Goal: Transaction & Acquisition: Purchase product/service

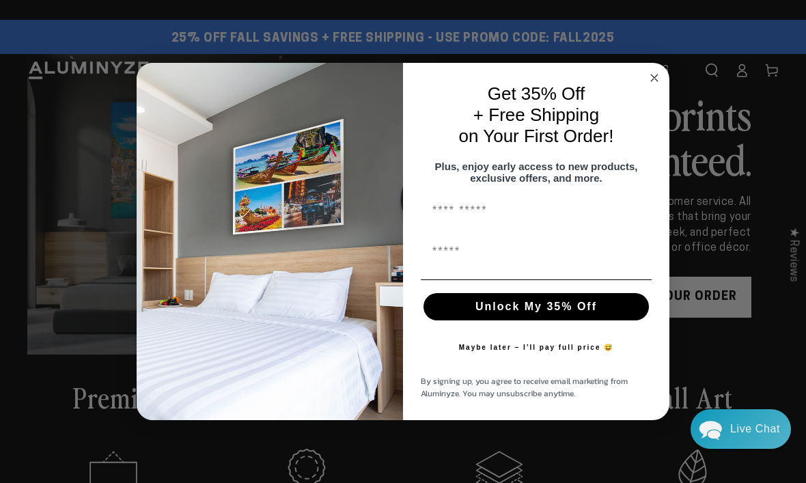
click at [648, 82] on icon "Close dialog" at bounding box center [654, 78] width 16 height 16
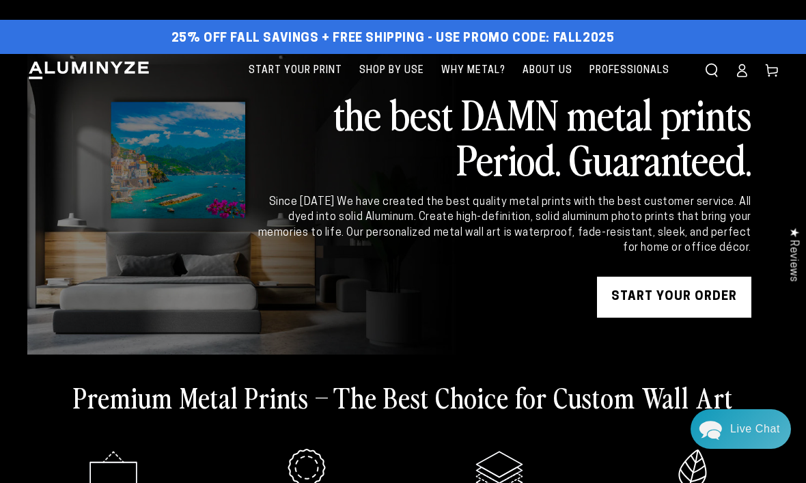
click at [743, 74] on icon at bounding box center [742, 70] width 14 height 14
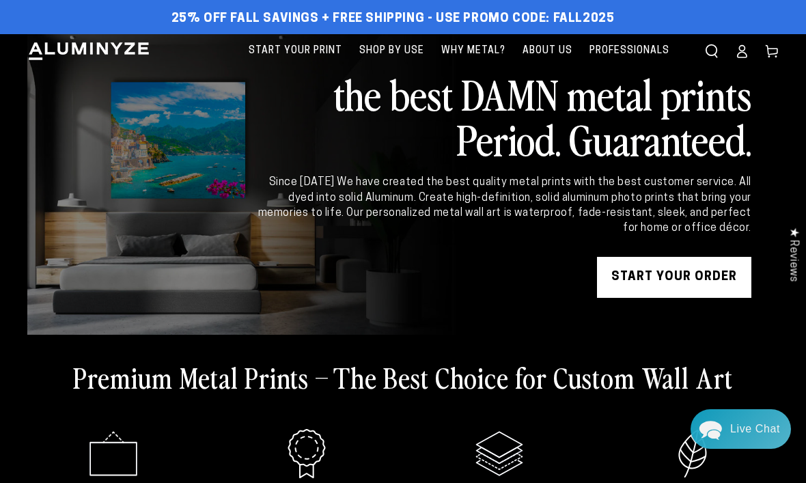
click at [745, 52] on icon at bounding box center [742, 51] width 14 height 14
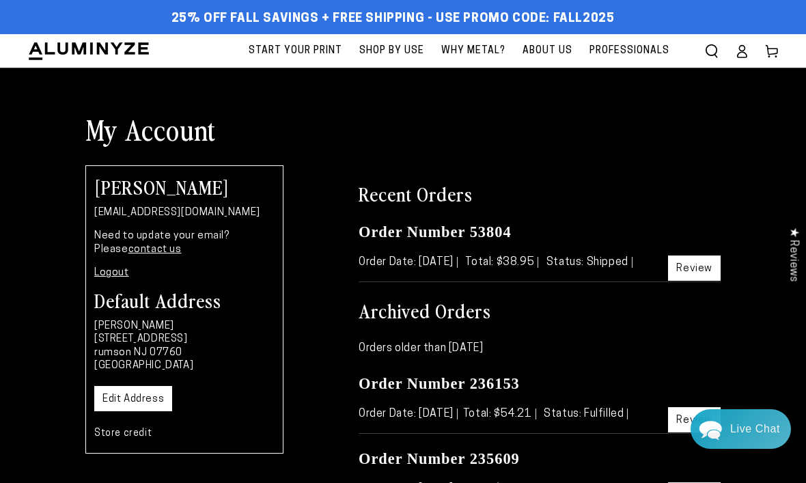
click at [313, 51] on span "Start Your Print" at bounding box center [296, 50] width 94 height 17
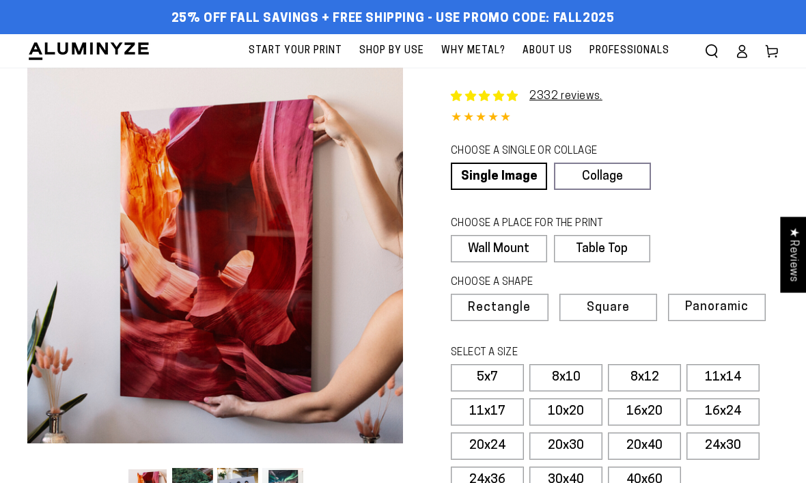
select select "**********"
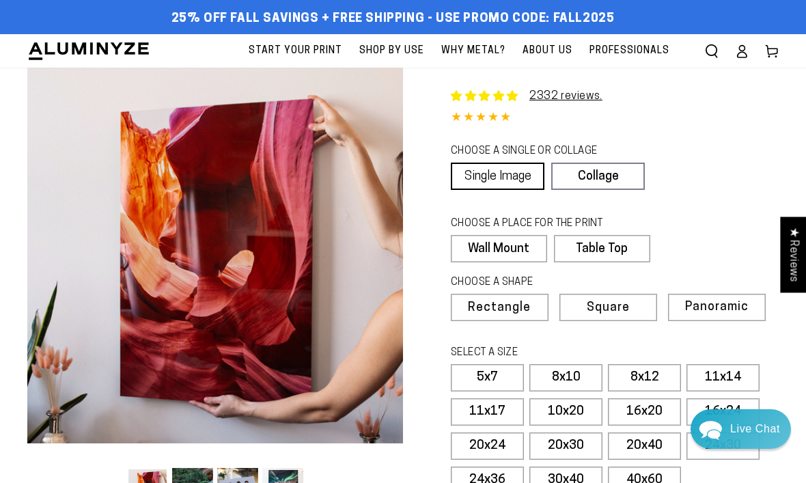
click at [521, 179] on link "Single Image" at bounding box center [498, 175] width 94 height 27
click at [522, 251] on label "Wall Mount" at bounding box center [499, 248] width 96 height 27
click at [507, 255] on label "Wall Mount" at bounding box center [499, 248] width 96 height 27
click at [601, 312] on label "Square" at bounding box center [606, 307] width 97 height 27
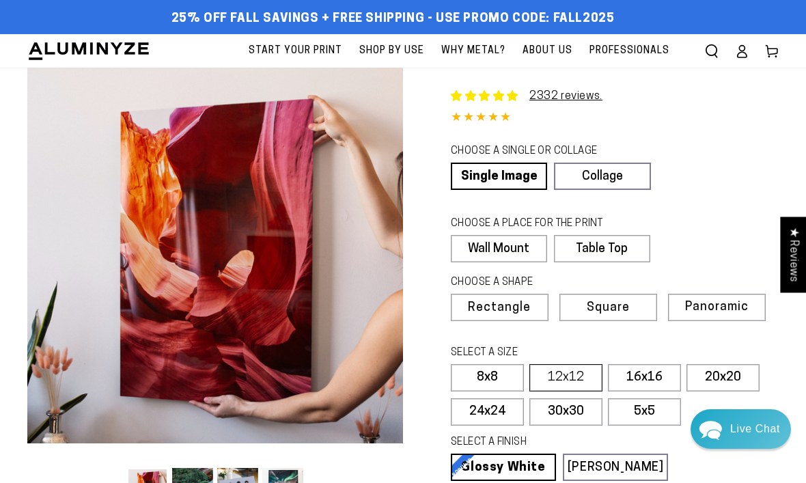
click at [579, 373] on label "12x12" at bounding box center [565, 377] width 73 height 27
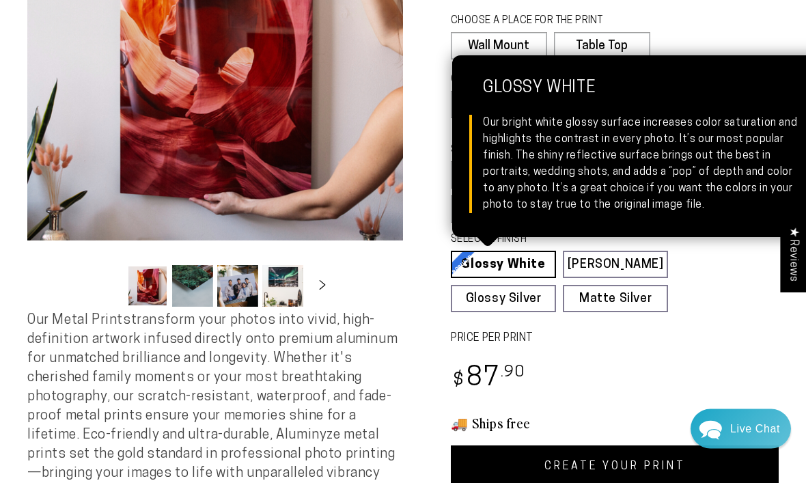
scroll to position [203, 0]
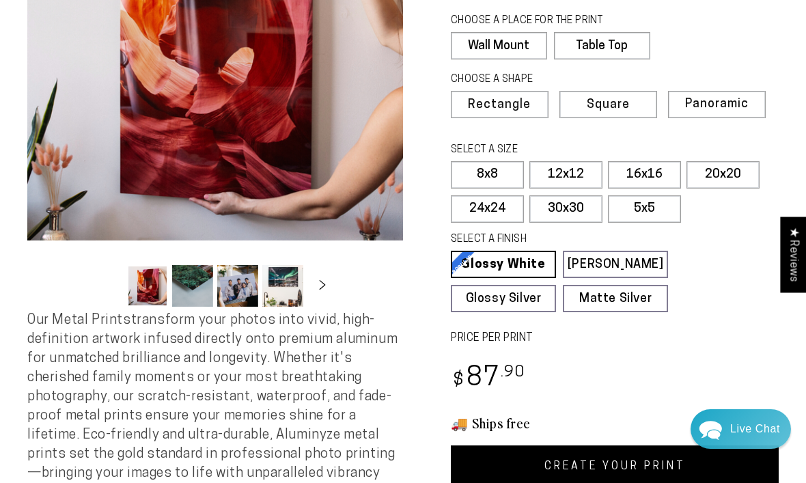
click at [566, 465] on link "CREATE YOUR PRINT" at bounding box center [615, 466] width 328 height 42
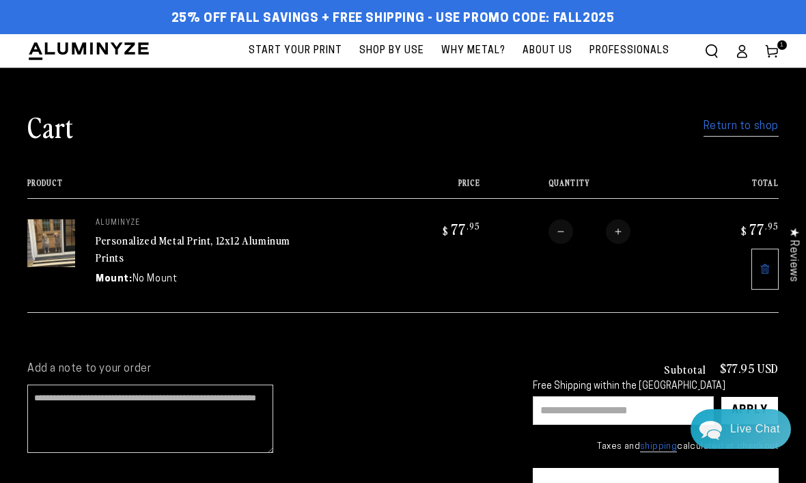
click at [299, 48] on span "Start Your Print" at bounding box center [296, 50] width 94 height 17
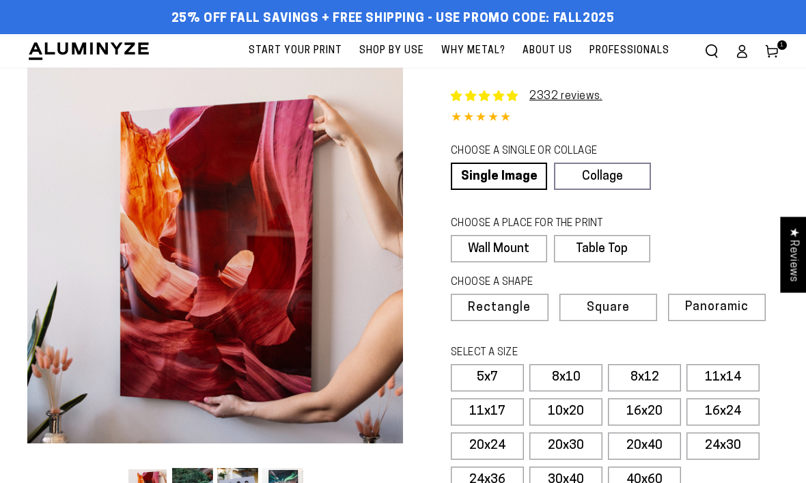
select select "**********"
click at [500, 173] on link "Single Image" at bounding box center [498, 175] width 94 height 27
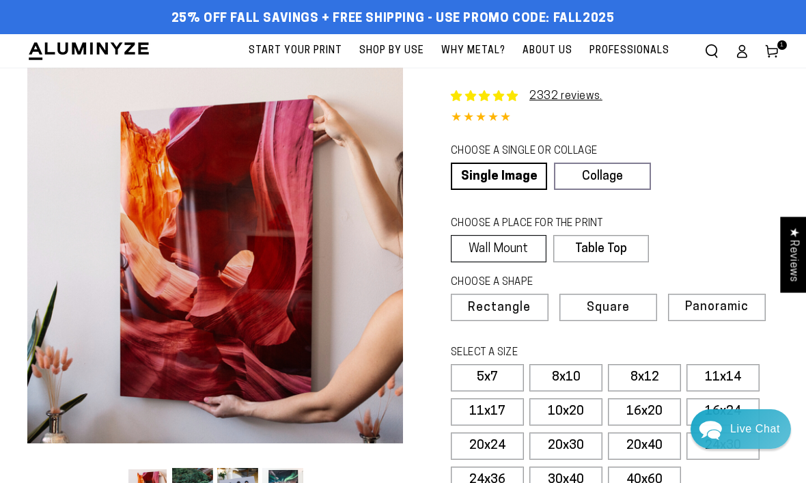
click at [497, 253] on label "Wall Mount" at bounding box center [499, 248] width 96 height 27
click at [487, 250] on label "Wall Mount" at bounding box center [499, 248] width 96 height 27
click at [503, 244] on label "Wall Mount" at bounding box center [499, 248] width 96 height 27
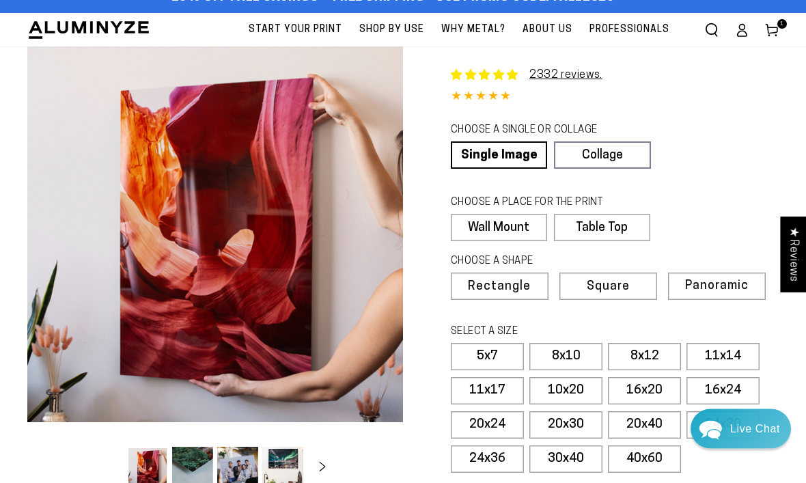
scroll to position [21, 0]
click at [613, 291] on label "Square" at bounding box center [606, 285] width 97 height 27
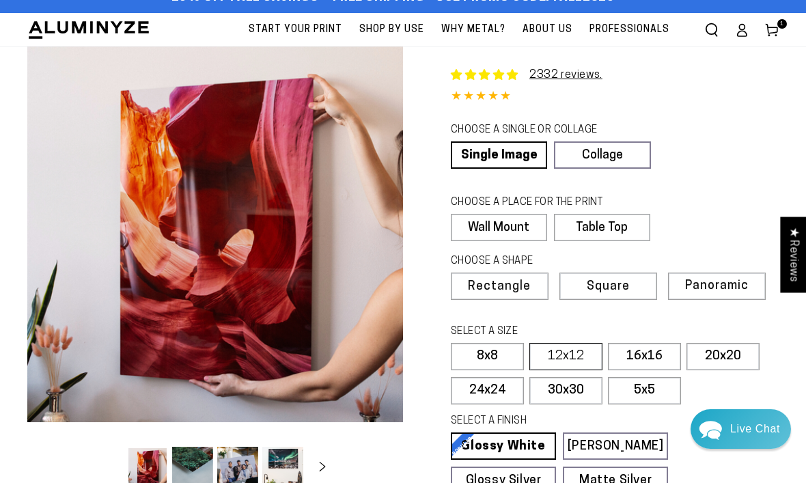
click at [565, 346] on label "12x12" at bounding box center [565, 356] width 73 height 27
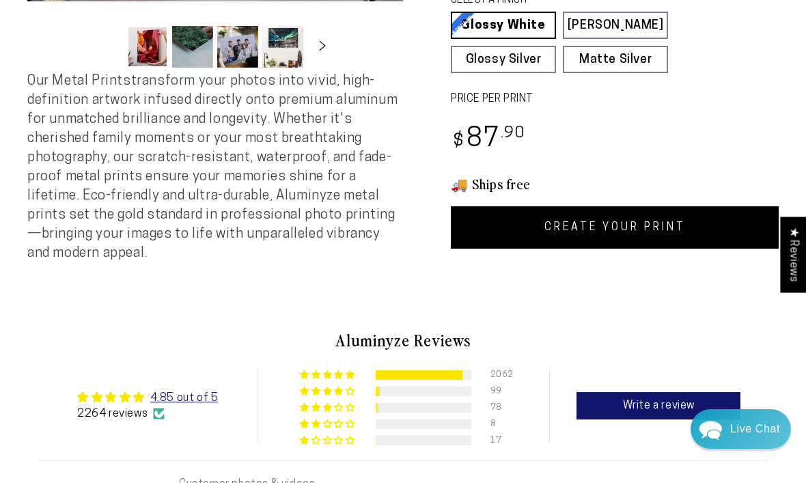
scroll to position [483, 0]
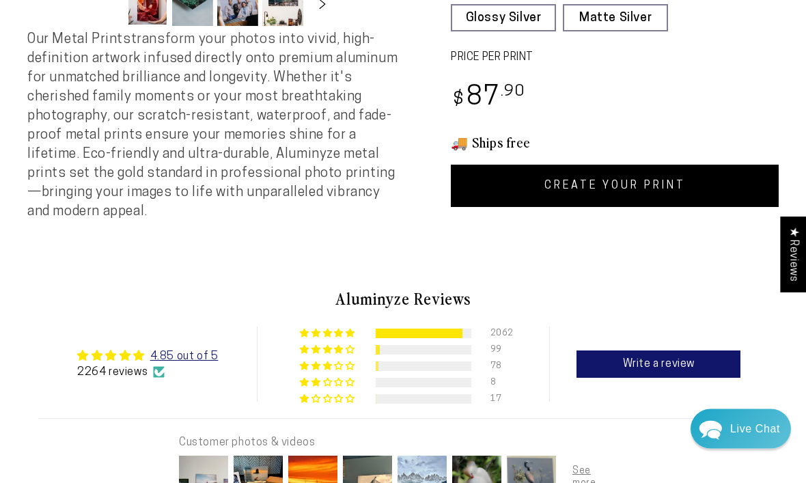
click at [511, 190] on link "CREATE YOUR PRINT" at bounding box center [615, 186] width 328 height 42
